Goal: Communication & Community: Answer question/provide support

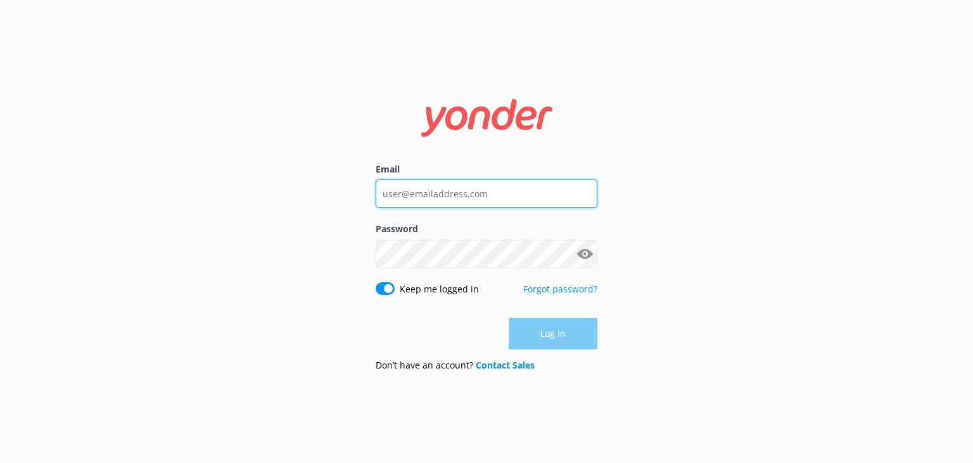
type input "[EMAIL_ADDRESS][DOMAIN_NAME]"
click at [556, 338] on div "Log in" at bounding box center [487, 333] width 222 height 32
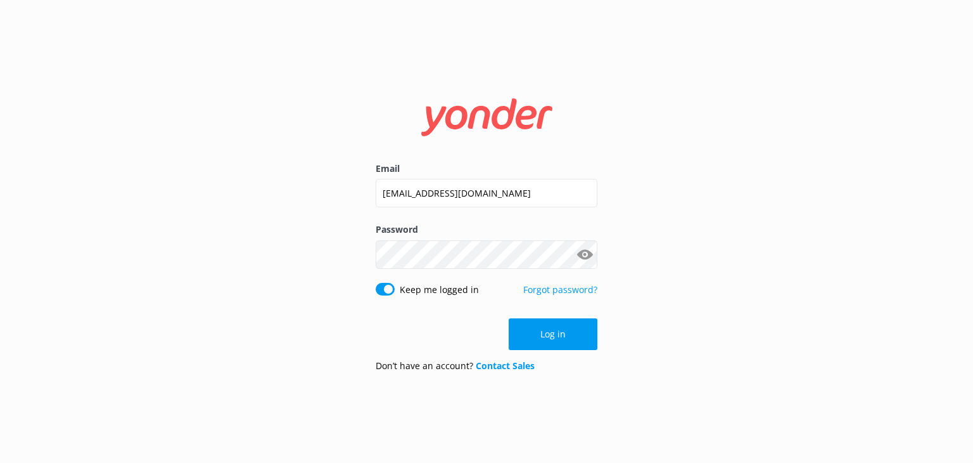
click at [556, 338] on button "Log in" at bounding box center [553, 334] width 89 height 32
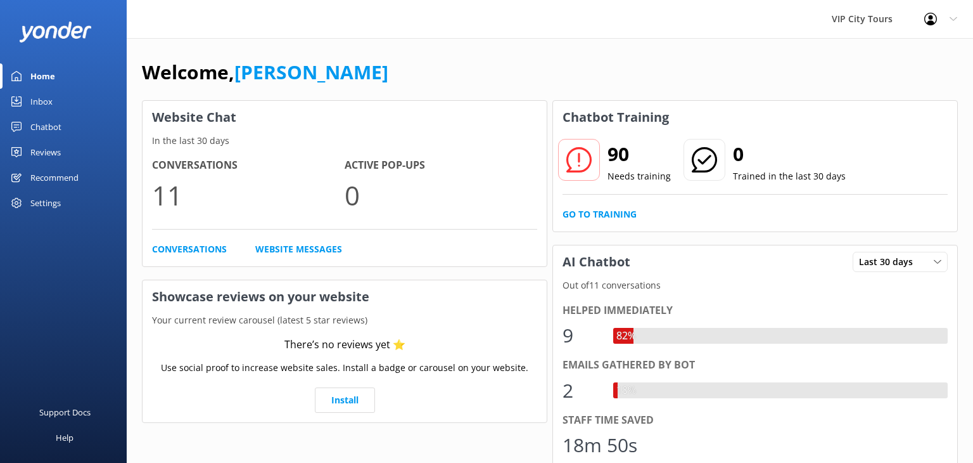
click at [50, 103] on div "Inbox" at bounding box center [41, 101] width 22 height 25
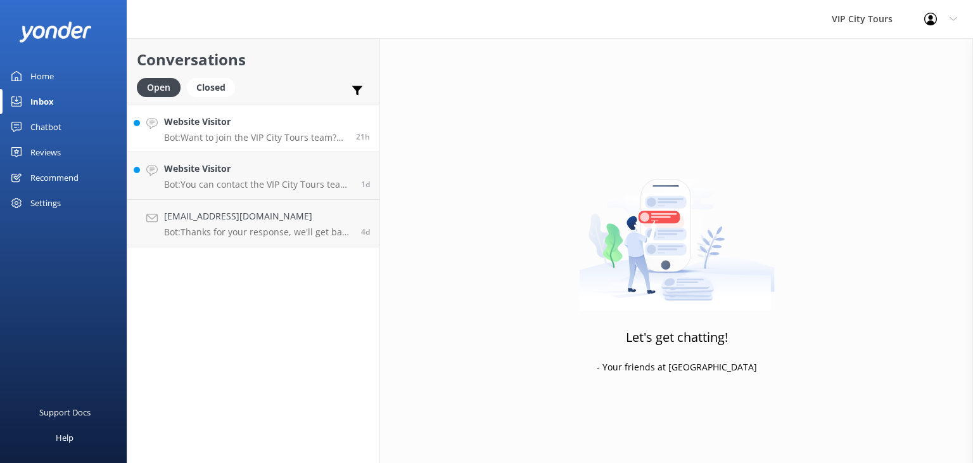
click at [272, 134] on p "Bot: Want to join the VIP City Tours team? Fill out the employment application …" at bounding box center [255, 137] width 182 height 11
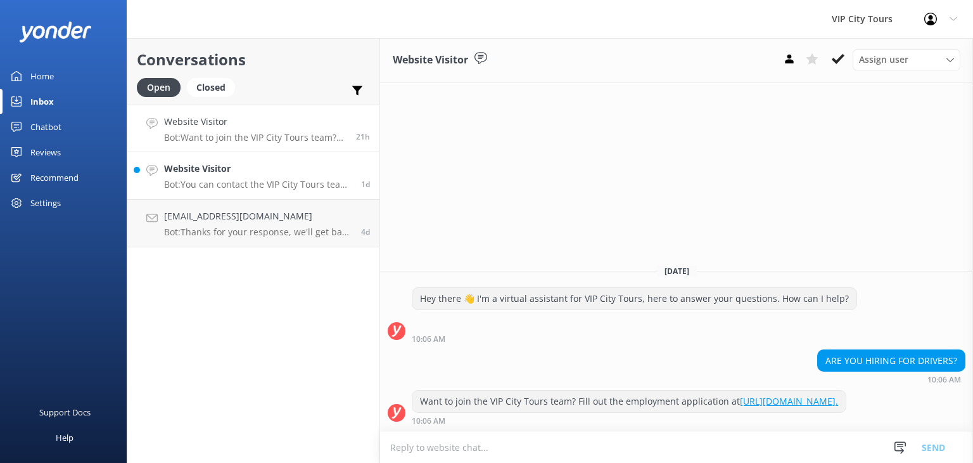
click at [253, 174] on h4 "Website Visitor" at bounding box center [258, 169] width 188 height 14
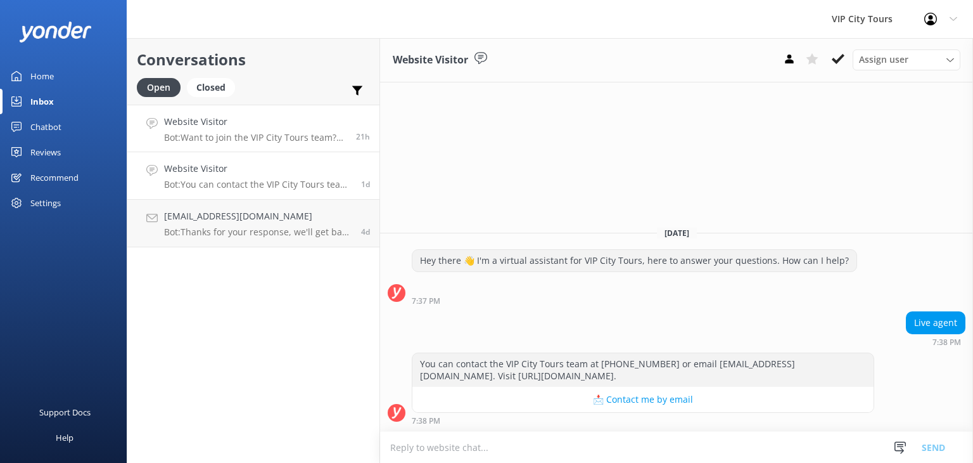
click at [218, 124] on h4 "Website Visitor" at bounding box center [255, 122] width 182 height 14
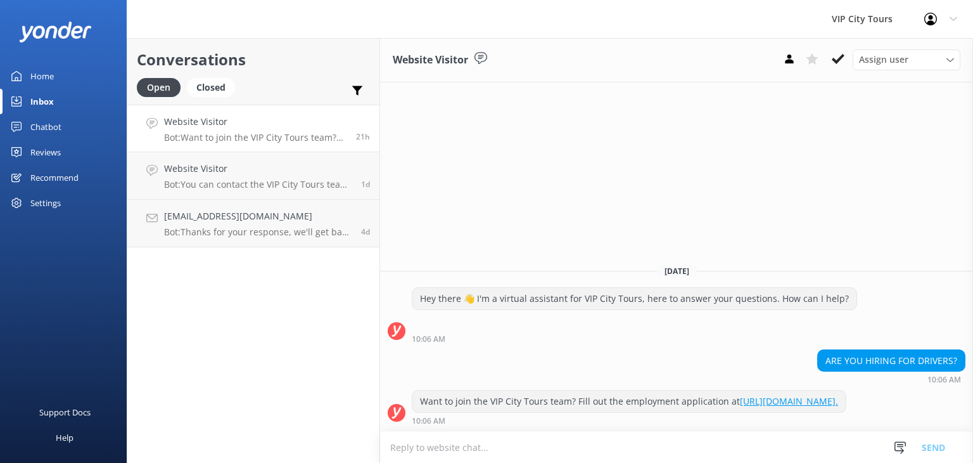
click at [218, 124] on h4 "Website Visitor" at bounding box center [255, 122] width 182 height 14
